Goal: Transaction & Acquisition: Purchase product/service

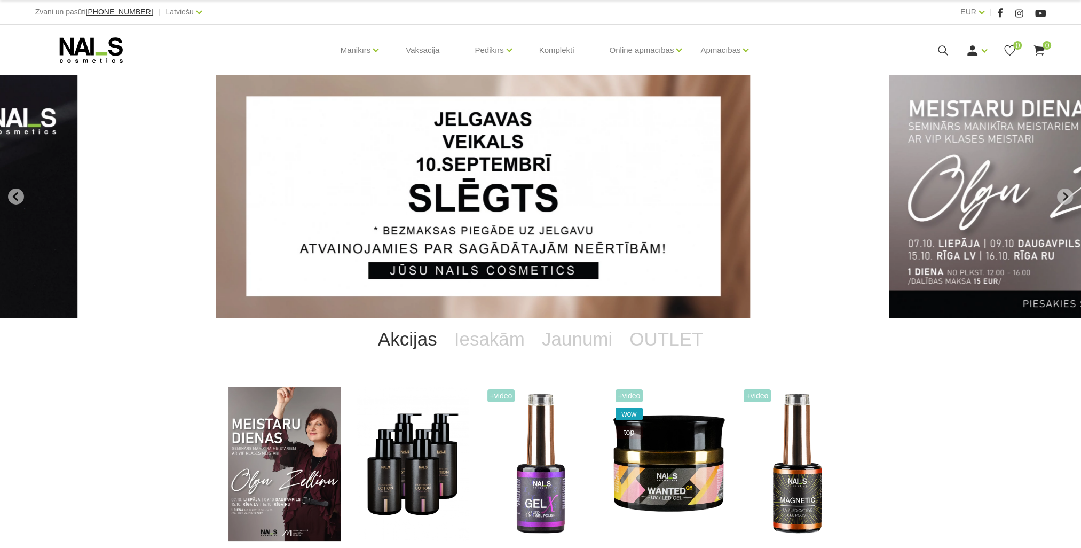
click at [946, 48] on icon at bounding box center [942, 50] width 13 height 13
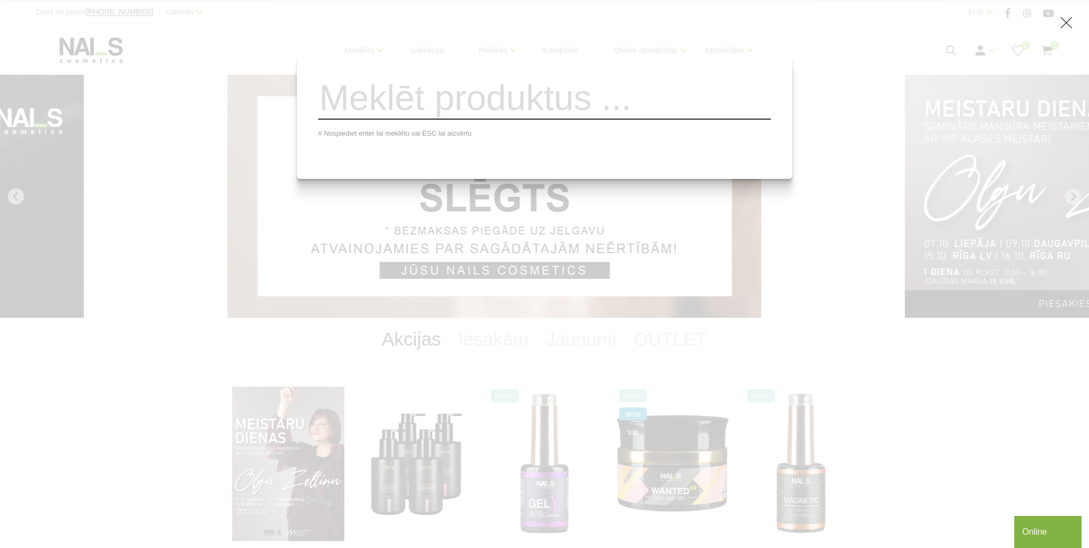
drag, startPoint x: 184, startPoint y: 86, endPoint x: 277, endPoint y: 68, distance: 95.2
click at [184, 86] on div "# Nospiediet enter lai meklētu vai ESC lai aizvērtu" at bounding box center [544, 274] width 1089 height 548
click at [362, 44] on div "# Nospiediet enter lai meklētu vai ESC lai aizvērtu" at bounding box center [544, 274] width 1089 height 548
click at [423, 210] on div "# Nospiediet enter lai meklētu vai ESC lai aizvērtu" at bounding box center [544, 274] width 1089 height 548
click at [1068, 23] on use at bounding box center [1067, 23] width 12 height 12
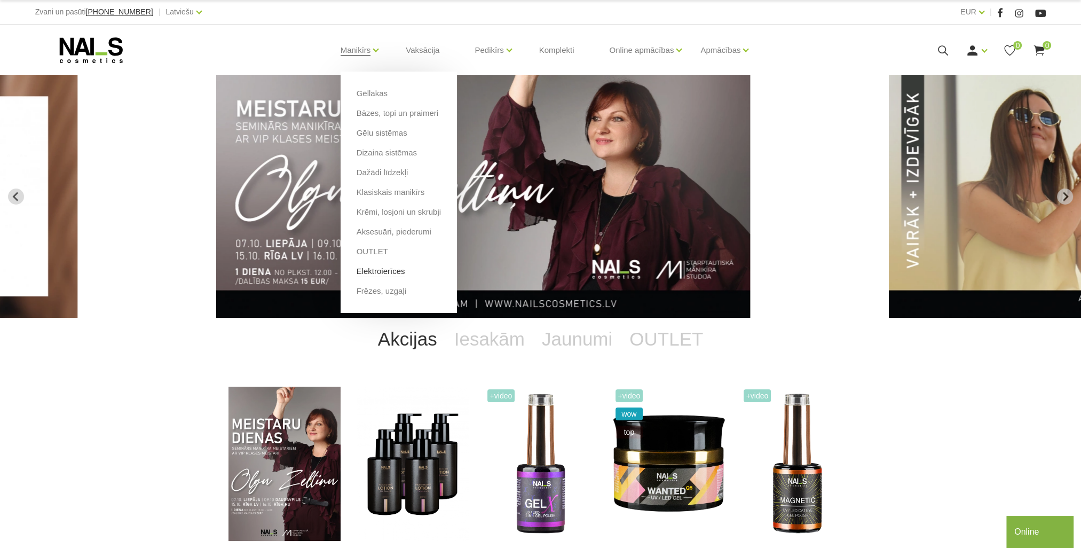
click at [393, 272] on link "Elektroierīces" at bounding box center [381, 271] width 49 height 12
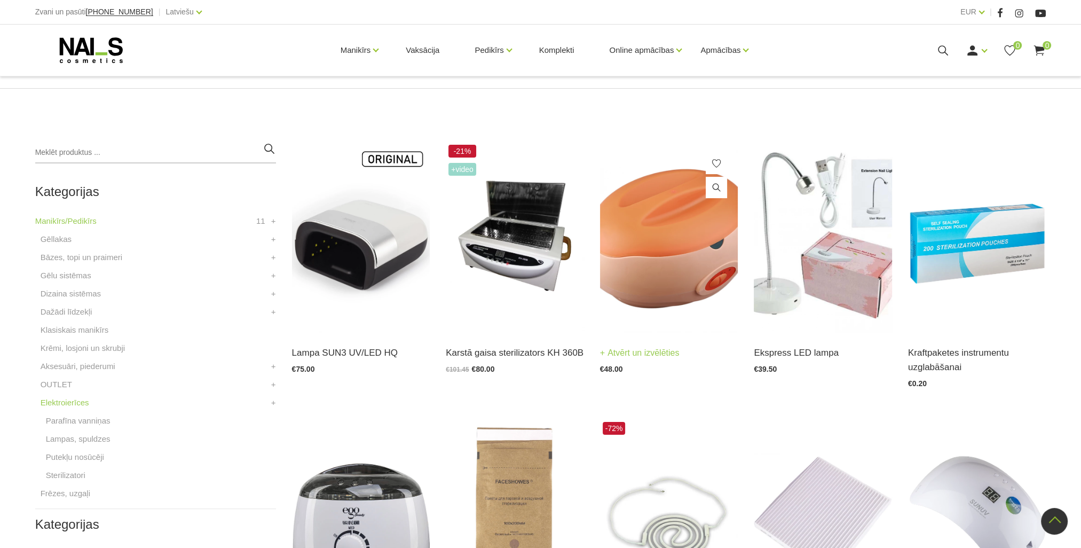
scroll to position [170, 0]
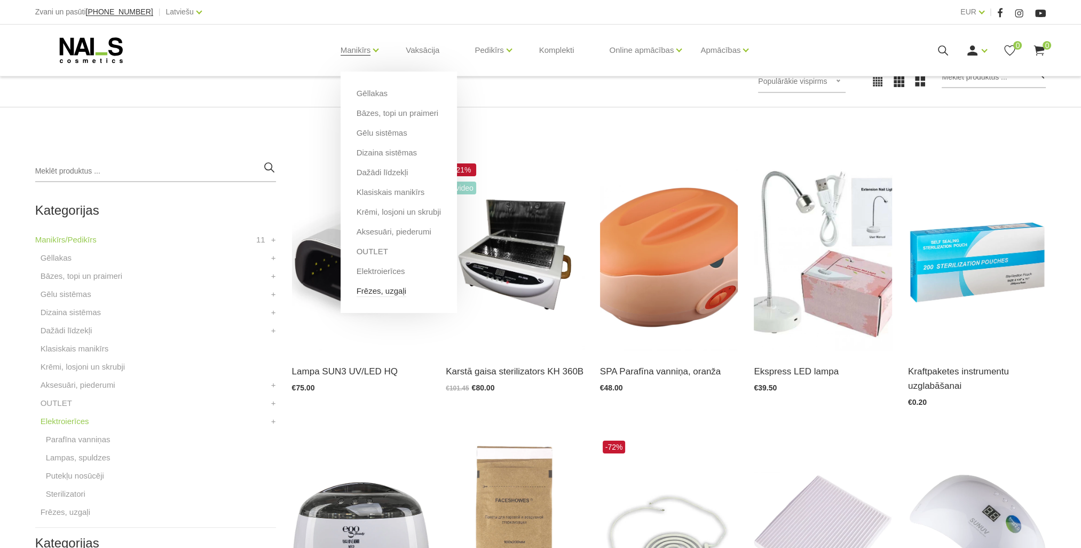
click at [380, 296] on link "Frēzes, uzgaļi" at bounding box center [382, 291] width 50 height 12
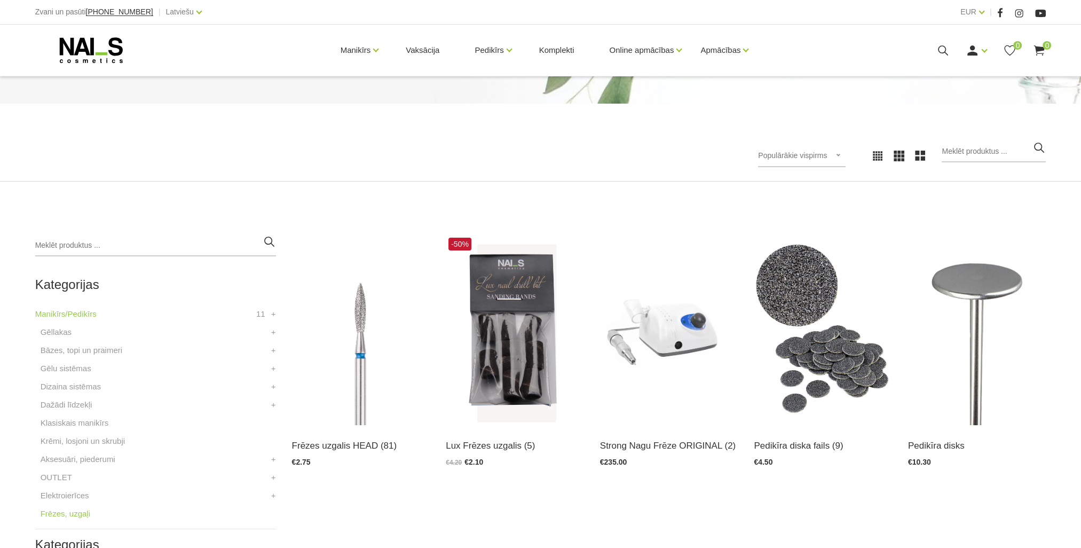
scroll to position [214, 0]
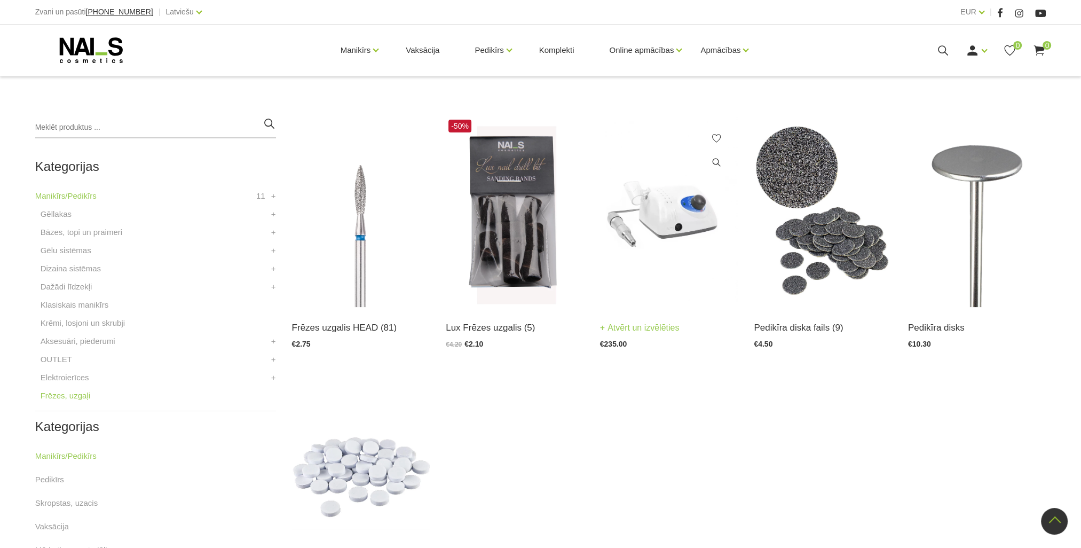
click at [688, 228] on img at bounding box center [669, 212] width 138 height 190
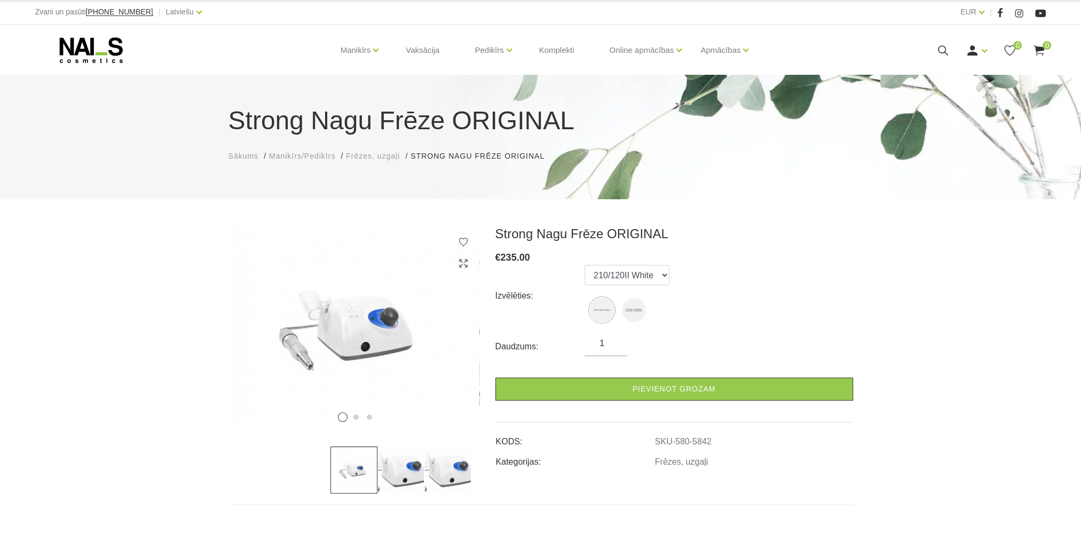
click at [638, 257] on div "€ 235.00" at bounding box center [674, 257] width 358 height 15
click at [632, 272] on select "210/120II White 210/105L" at bounding box center [627, 275] width 85 height 20
click at [799, 155] on ul "Sākums Manikīrs/Pedikīrs Frēzes, uzgaļi Strong Nagu Frēze ORIGINAL Strong Nagu …" at bounding box center [541, 156] width 625 height 11
